Goal: Task Accomplishment & Management: Manage account settings

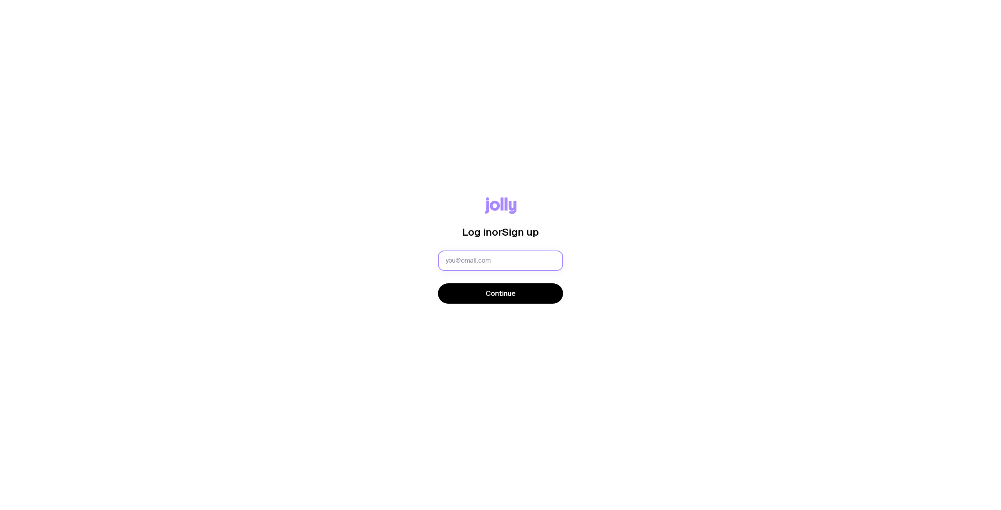
drag, startPoint x: 0, startPoint y: 0, endPoint x: 483, endPoint y: 263, distance: 549.9
click at [488, 268] on input "text" at bounding box center [500, 261] width 125 height 20
click at [483, 262] on input "text" at bounding box center [500, 261] width 125 height 20
type input "[PERSON_NAME][EMAIL_ADDRESS][DOMAIN_NAME]"
click at [476, 305] on div "Continue" at bounding box center [500, 295] width 125 height 22
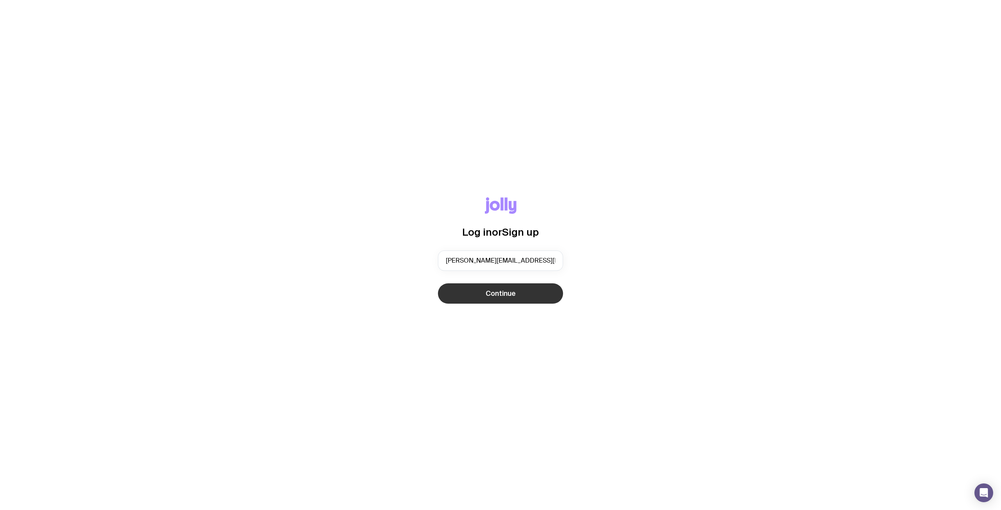
click at [483, 295] on button "Continue" at bounding box center [500, 294] width 125 height 20
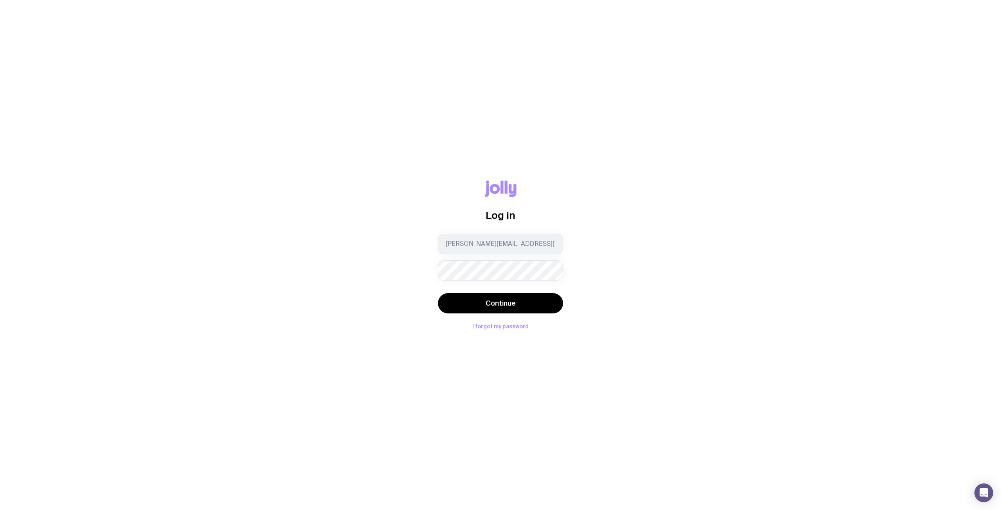
click at [438, 293] on button "Continue" at bounding box center [500, 303] width 125 height 20
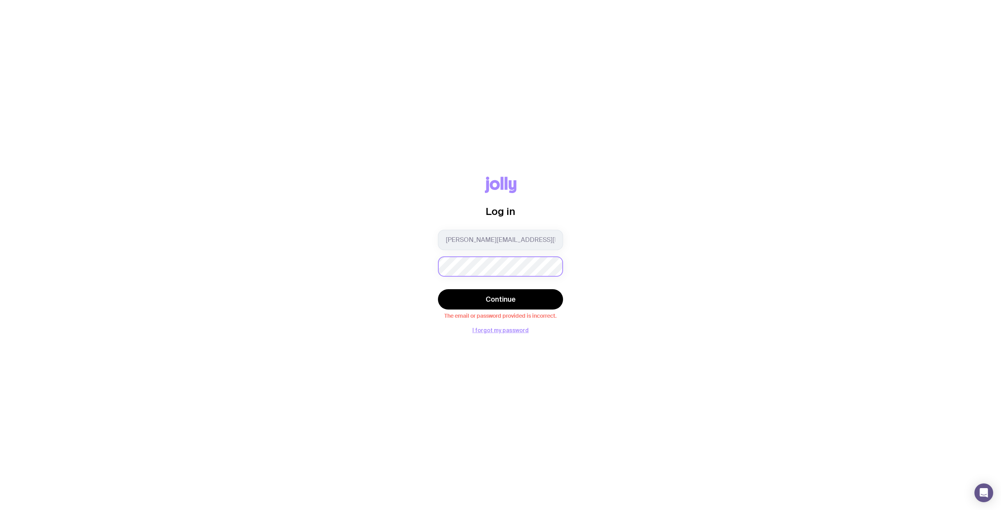
click at [366, 264] on div "Log in [EMAIL_ADDRESS][PERSON_NAME][DOMAIN_NAME] Continue The email or password…" at bounding box center [501, 255] width 964 height 157
click at [438, 289] on button "Continue" at bounding box center [500, 299] width 125 height 20
